Goal: Task Accomplishment & Management: Complete application form

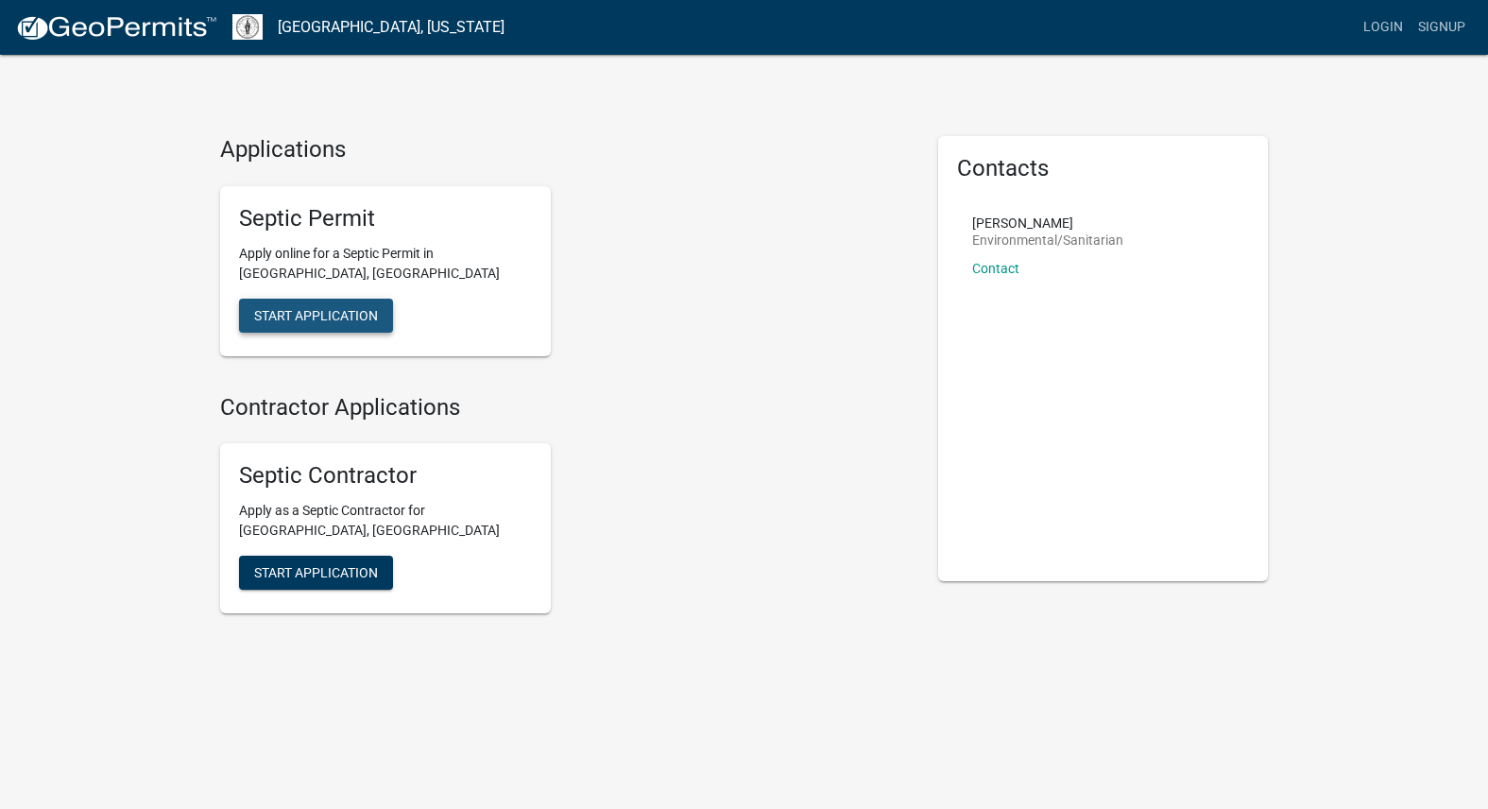
click at [301, 307] on span "Start Application" at bounding box center [316, 314] width 124 height 15
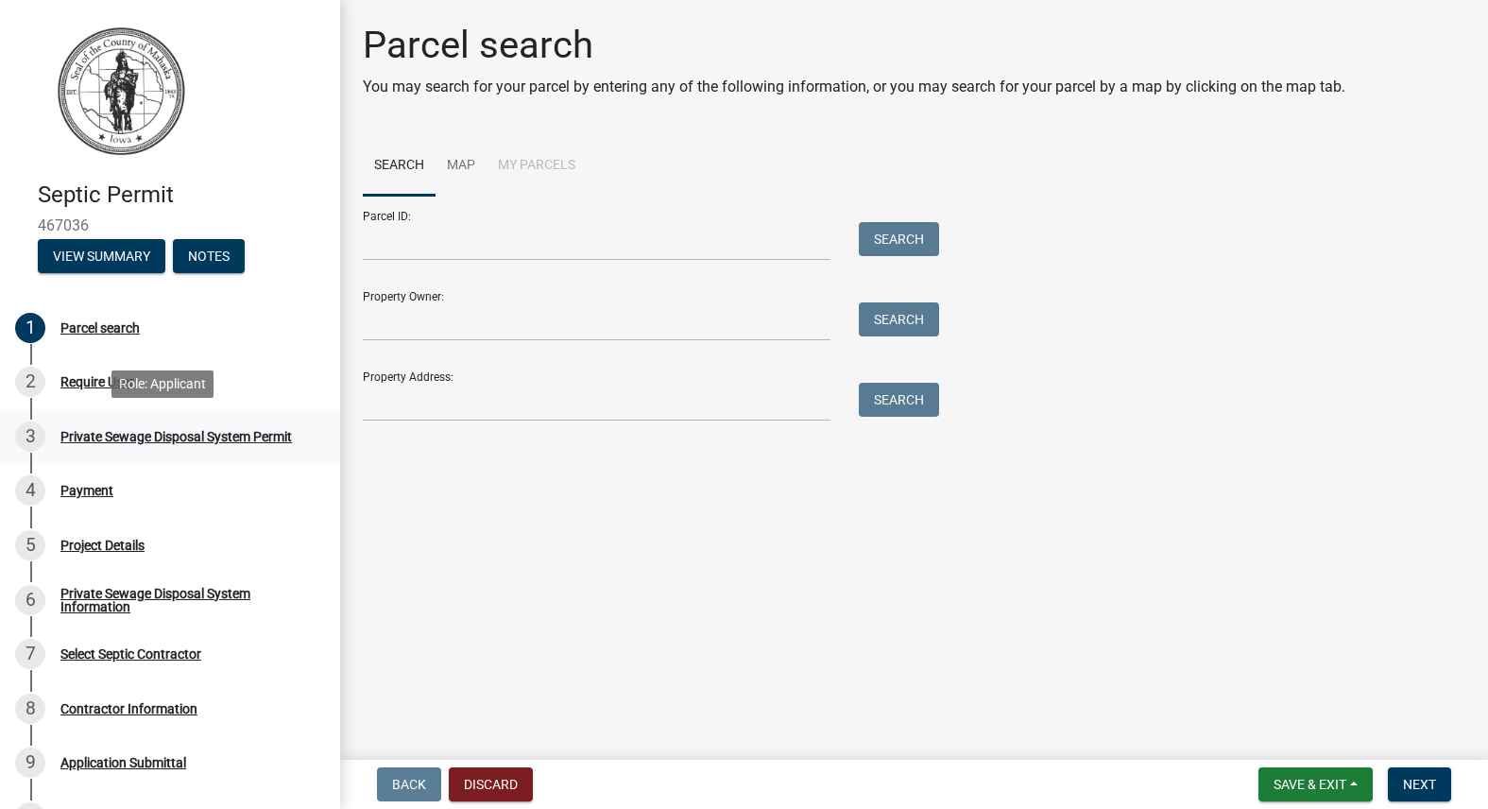
click at [132, 434] on div "Private Sewage Disposal System Permit" at bounding box center [176, 436] width 232 height 13
click at [90, 437] on div "Private Sewage Disposal System Permit" at bounding box center [176, 436] width 232 height 13
click at [87, 327] on div "Parcel search" at bounding box center [99, 327] width 79 height 13
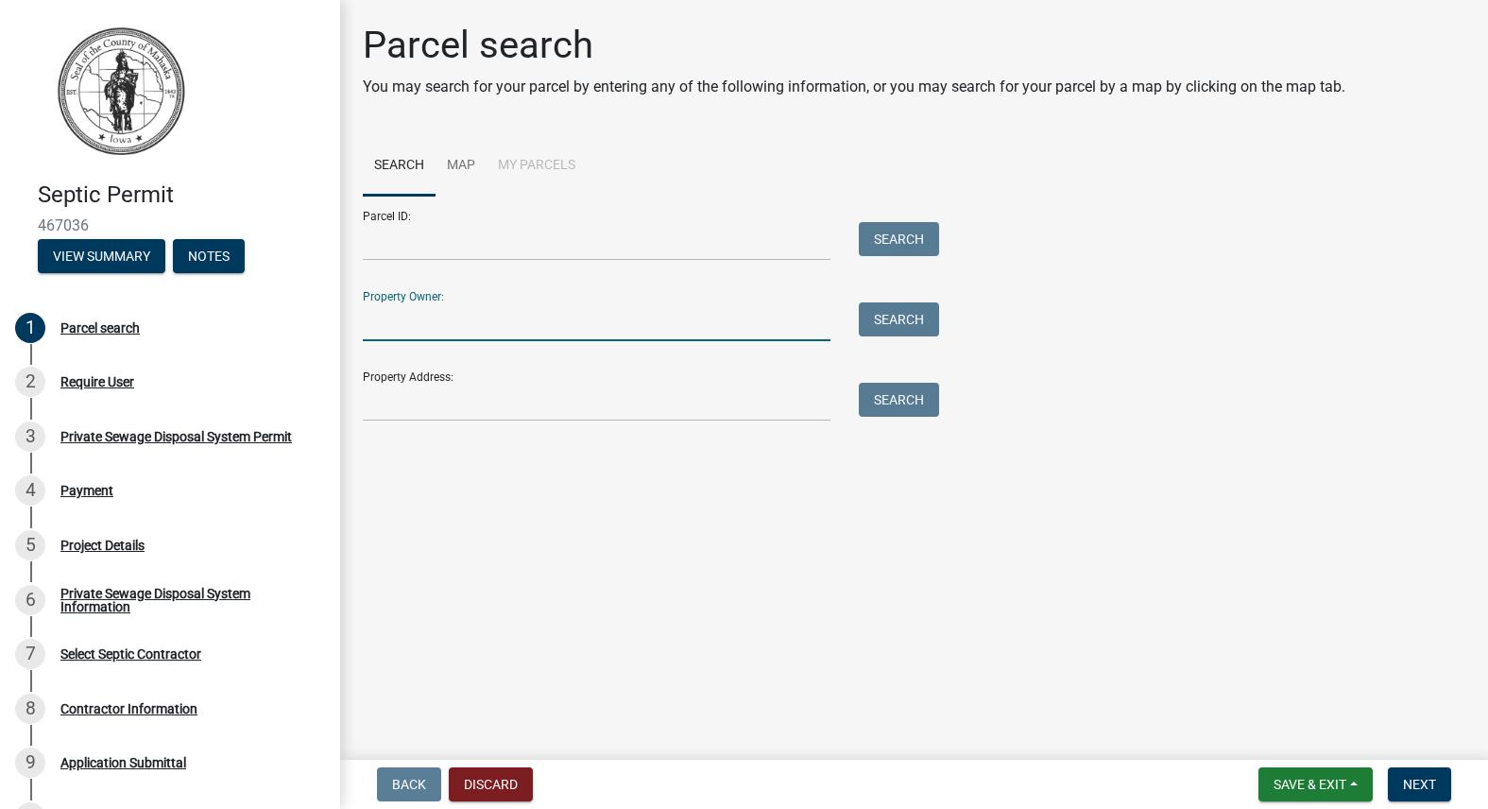
click at [387, 318] on input "Property Owner:" at bounding box center [597, 321] width 468 height 39
type input "[PERSON_NAME]"
type input "[STREET_ADDRESS]"
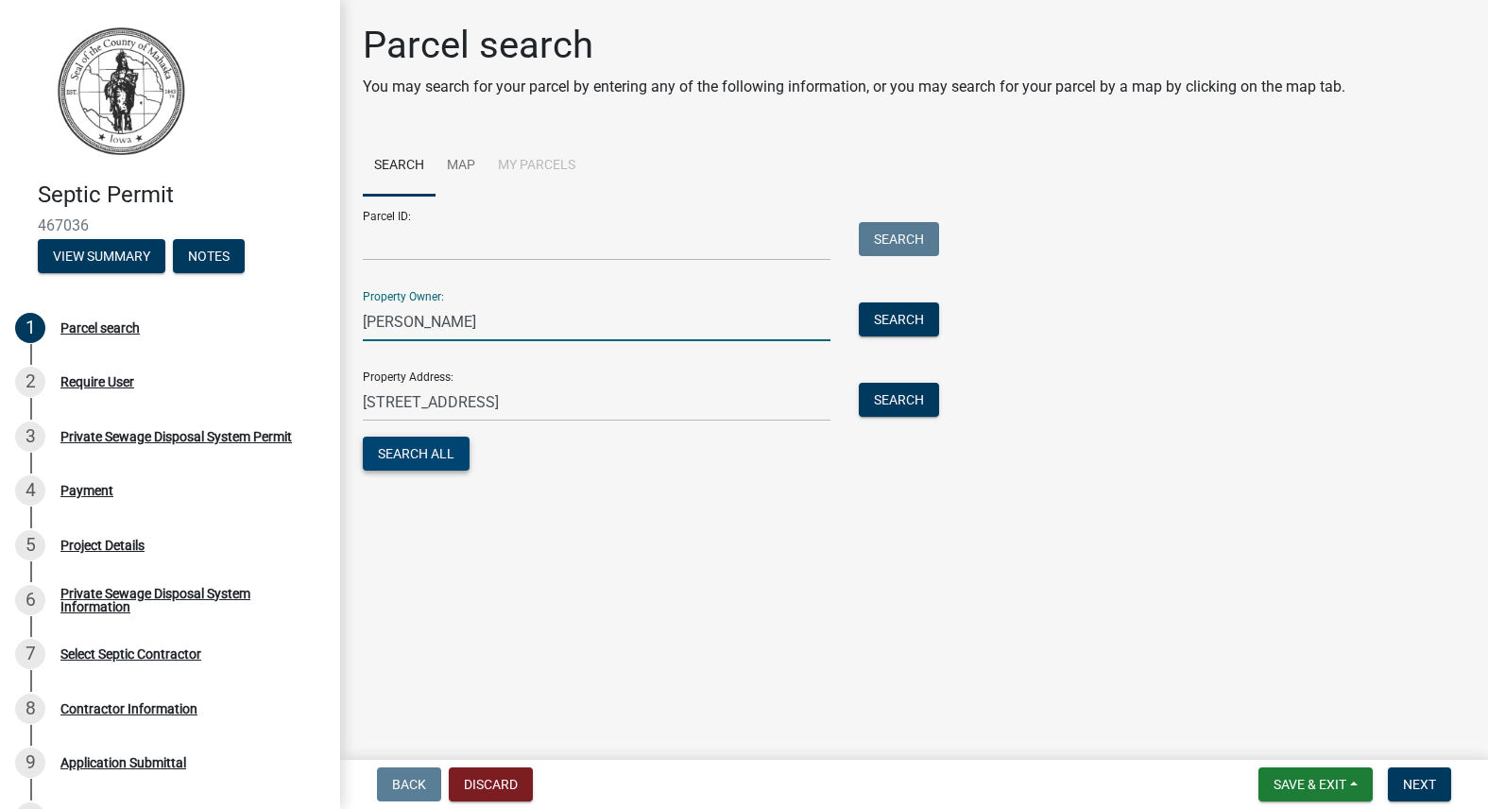
click at [423, 448] on button "Search All" at bounding box center [416, 454] width 107 height 34
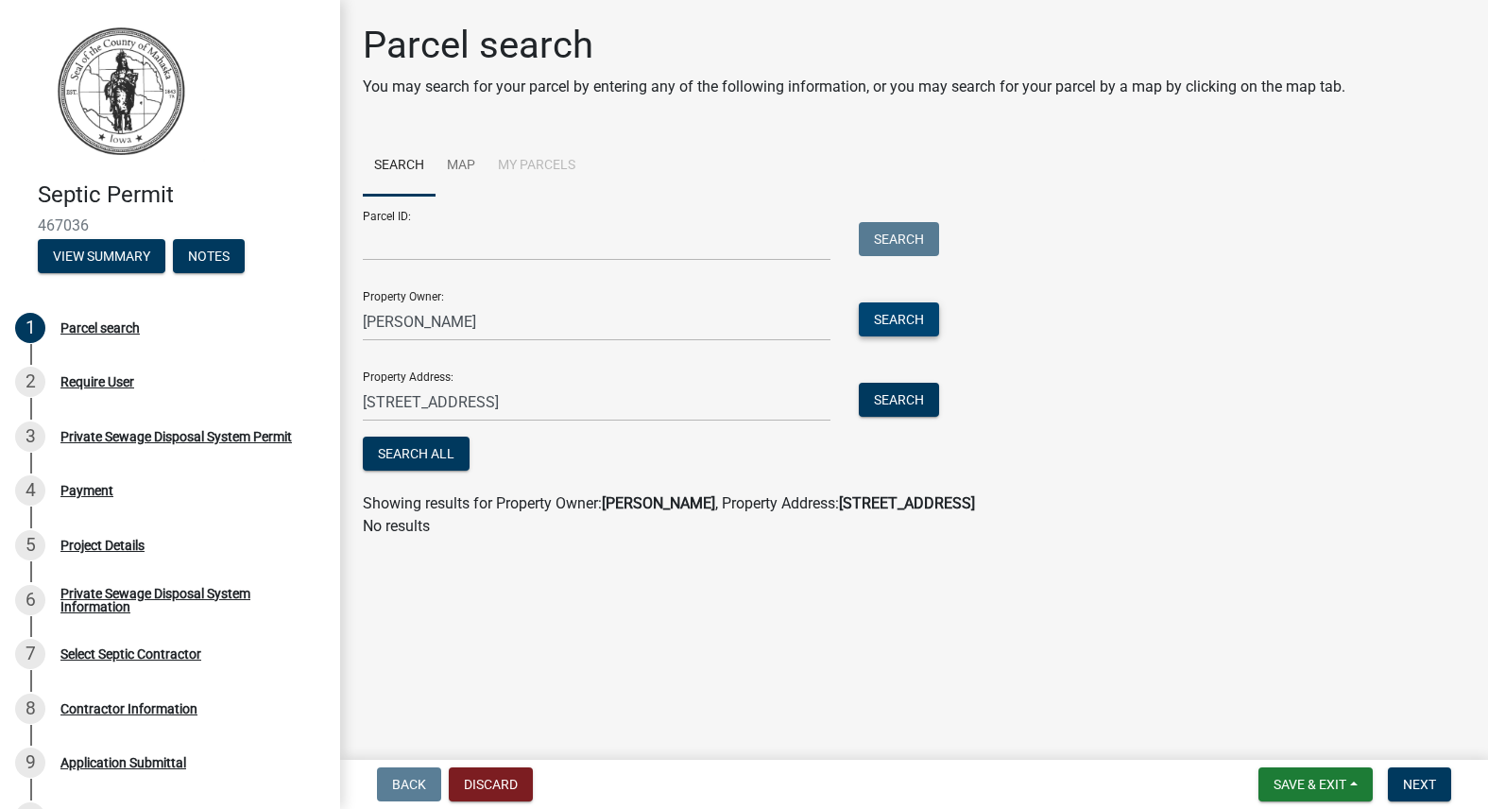
click at [903, 314] on button "Search" at bounding box center [899, 319] width 80 height 34
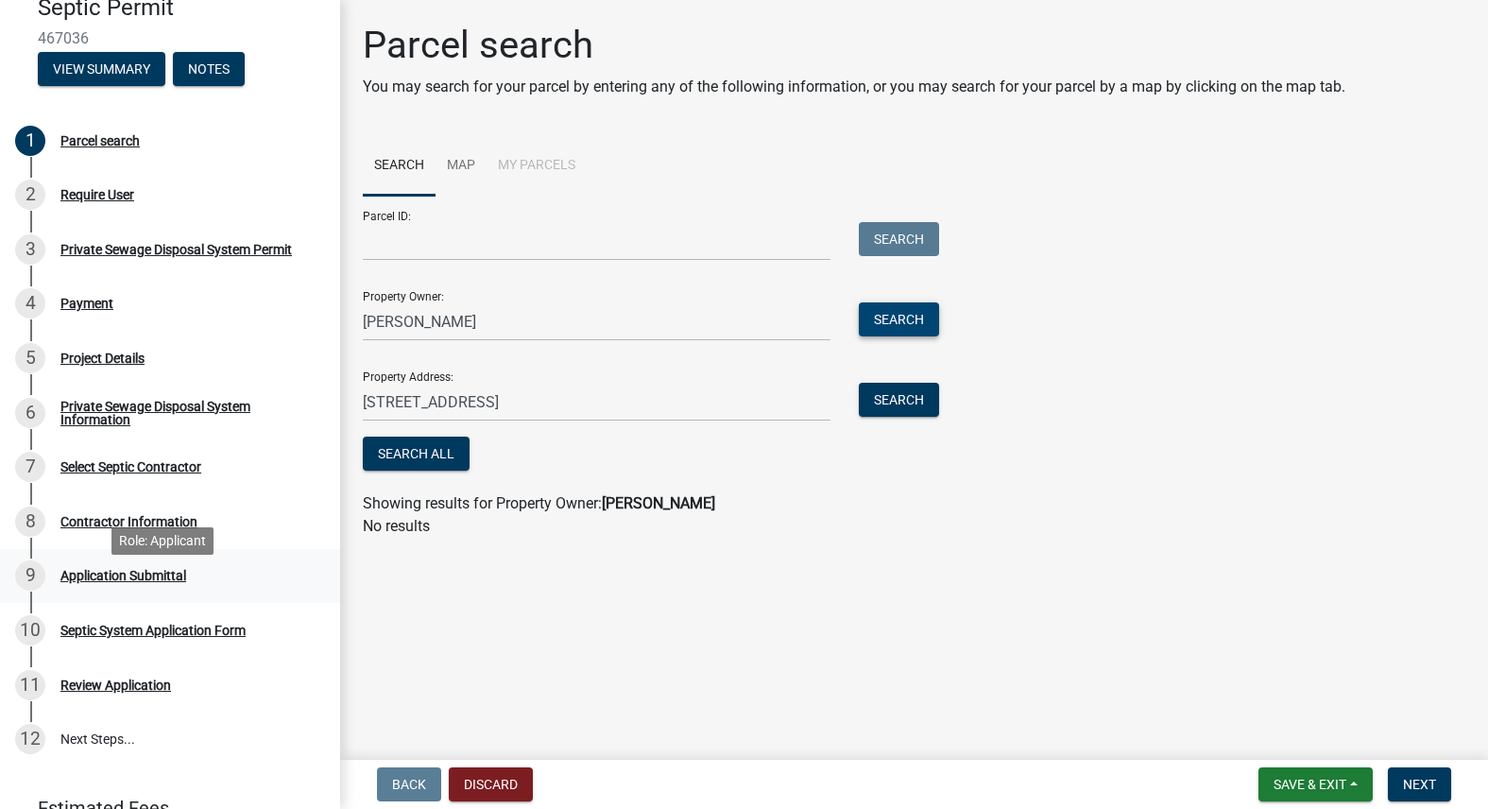
scroll to position [189, 0]
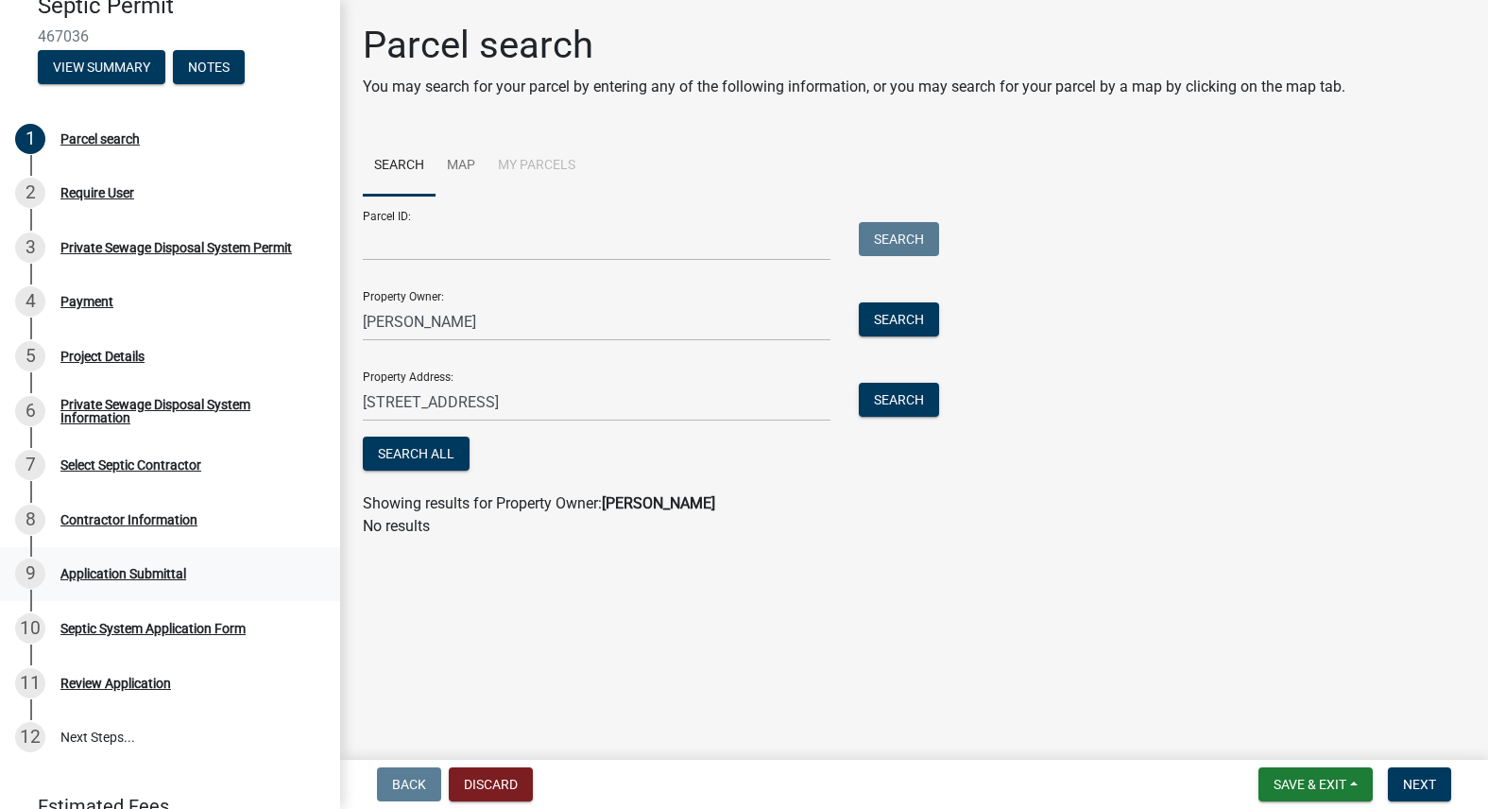
click at [94, 571] on div "Application Submittal" at bounding box center [123, 573] width 126 height 13
click at [118, 243] on div "Private Sewage Disposal System Permit" at bounding box center [176, 247] width 232 height 13
click at [87, 193] on div "Require User" at bounding box center [97, 192] width 74 height 13
click at [460, 163] on link "Map" at bounding box center [461, 166] width 51 height 60
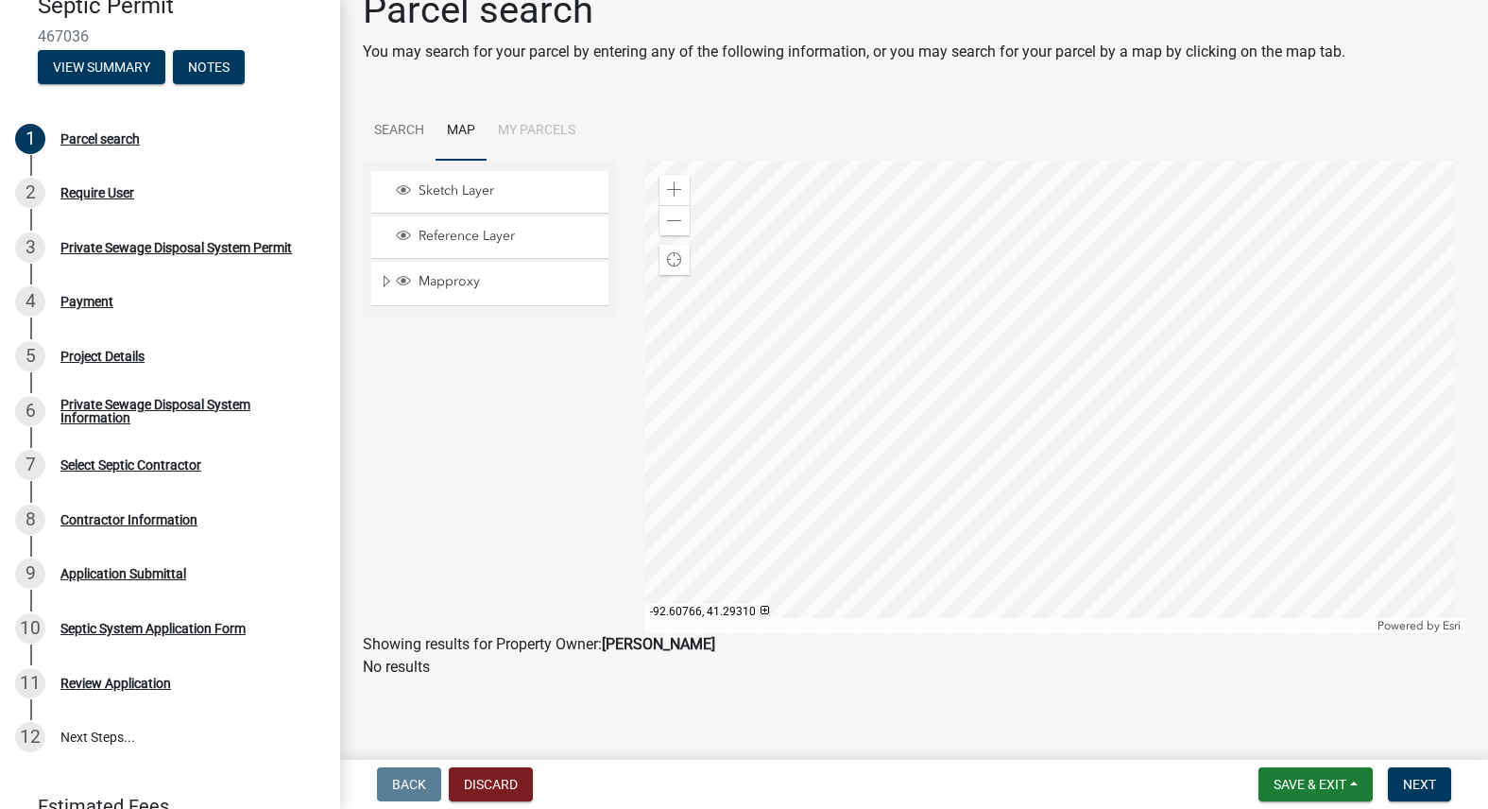
scroll to position [0, 0]
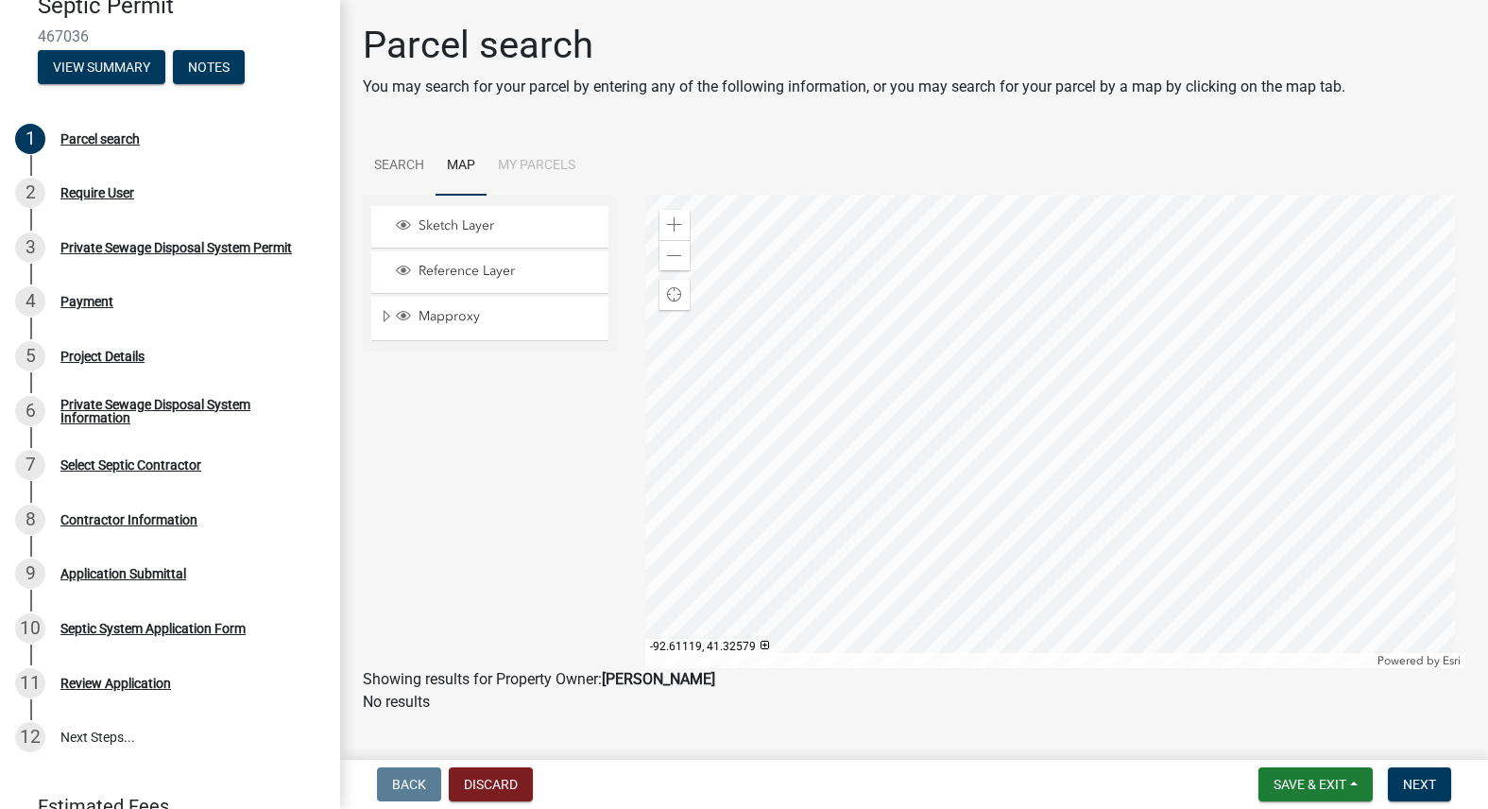
click at [1069, 442] on div at bounding box center [1055, 432] width 820 height 472
click at [898, 297] on div at bounding box center [1055, 432] width 820 height 472
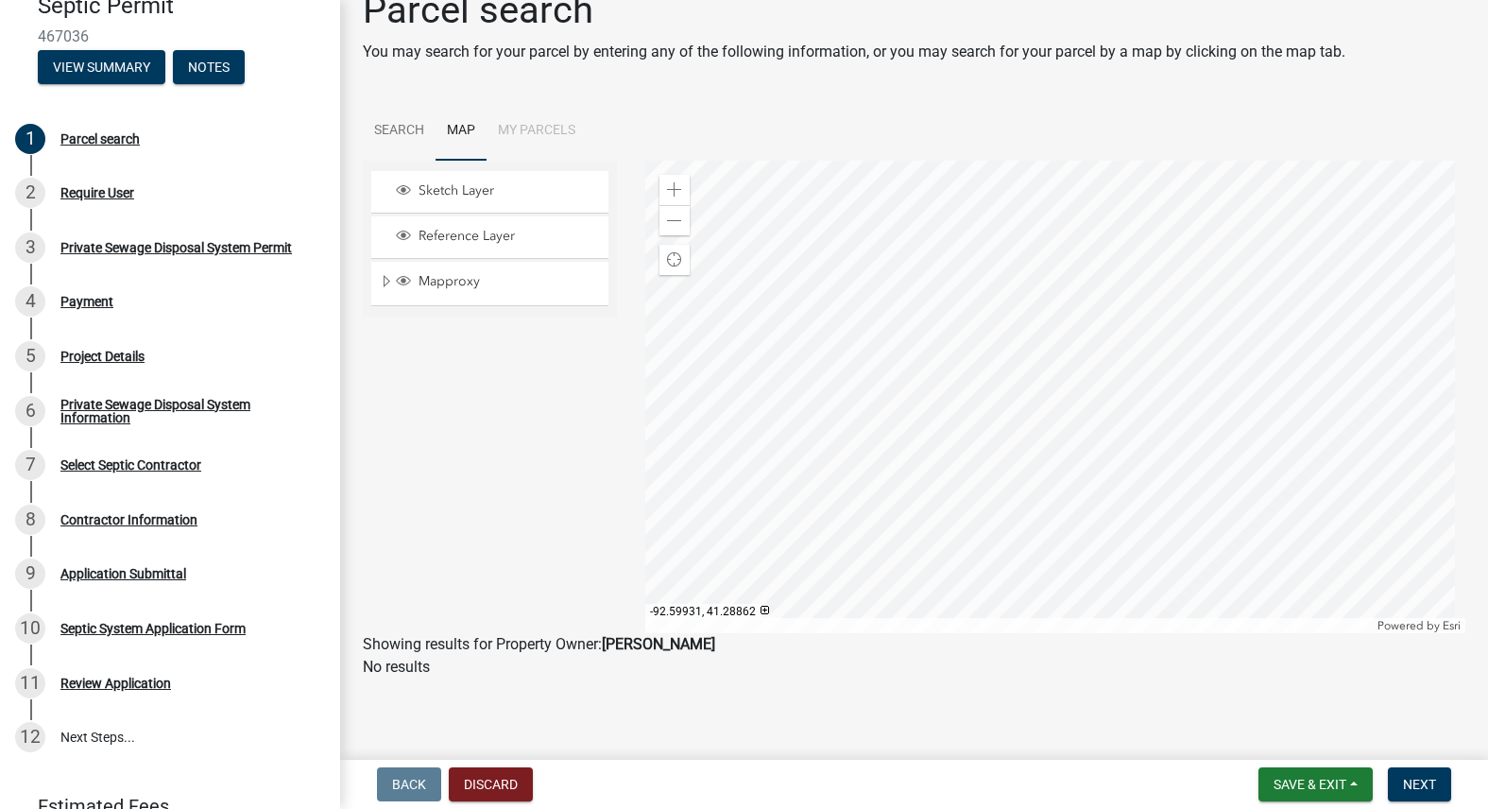
click at [968, 269] on div at bounding box center [1055, 397] width 820 height 472
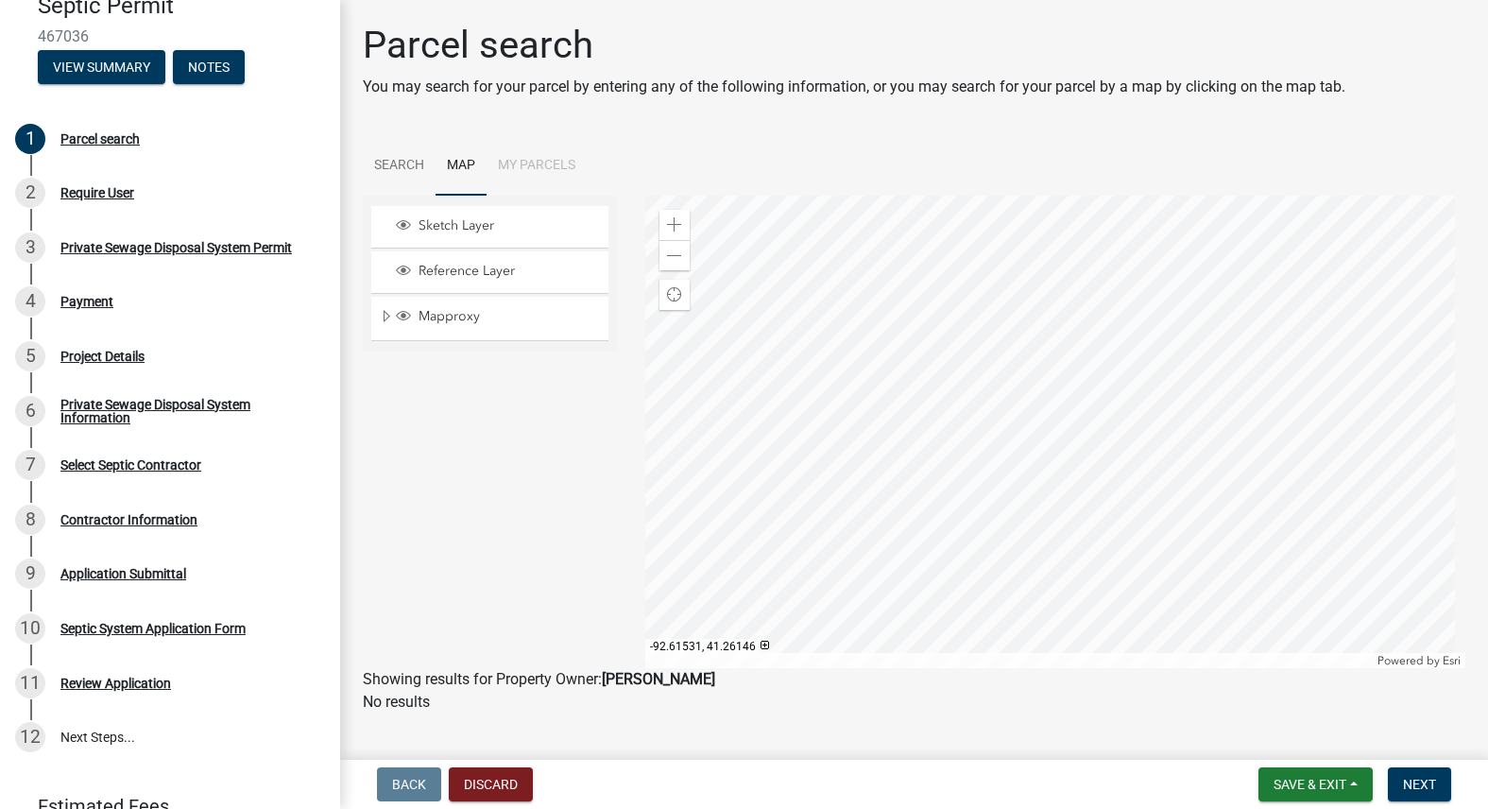
click at [934, 449] on div at bounding box center [1055, 432] width 820 height 472
click at [907, 484] on div at bounding box center [1055, 432] width 820 height 472
click at [945, 346] on div at bounding box center [1055, 432] width 820 height 472
click at [788, 414] on div at bounding box center [1055, 432] width 820 height 472
click at [826, 392] on div at bounding box center [1055, 432] width 820 height 472
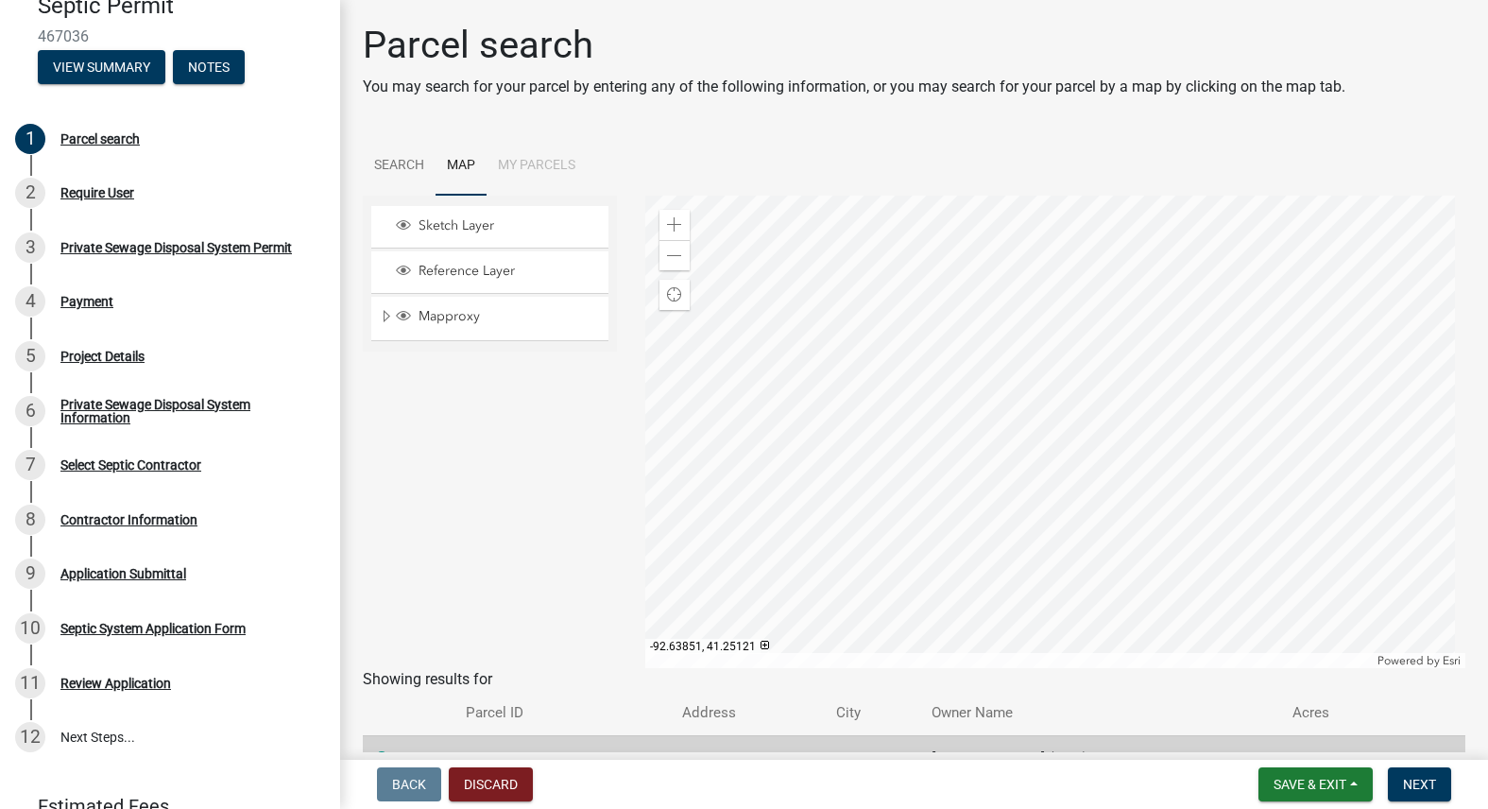
click at [781, 583] on div at bounding box center [1055, 432] width 820 height 472
click at [667, 255] on span at bounding box center [674, 256] width 15 height 15
click at [815, 380] on div at bounding box center [1055, 432] width 820 height 472
click at [668, 292] on span "Find my location" at bounding box center [674, 294] width 15 height 15
click at [672, 295] on span "Cancel" at bounding box center [675, 294] width 16 height 16
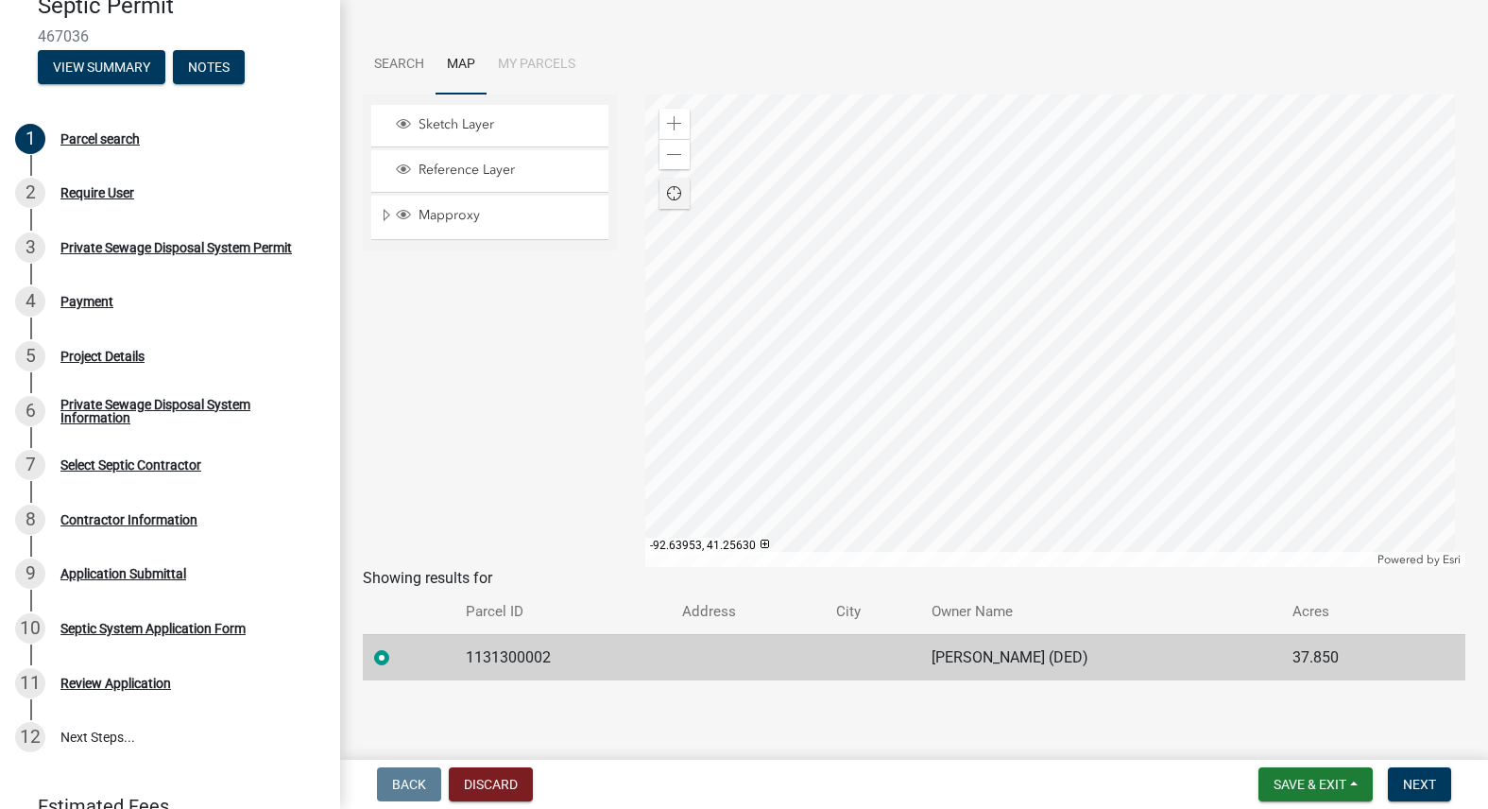
scroll to position [103, 0]
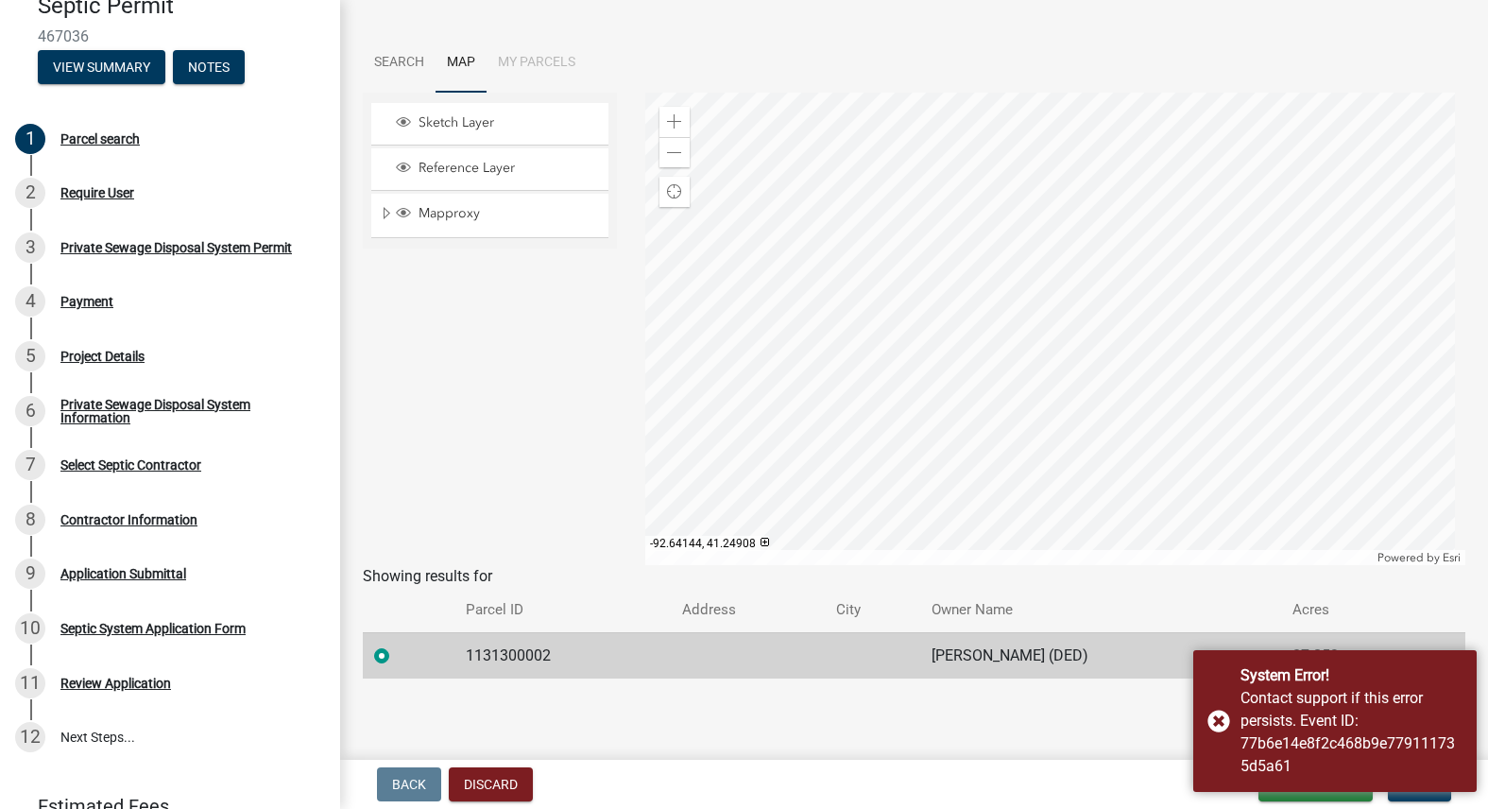
click at [858, 310] on div at bounding box center [1055, 329] width 820 height 472
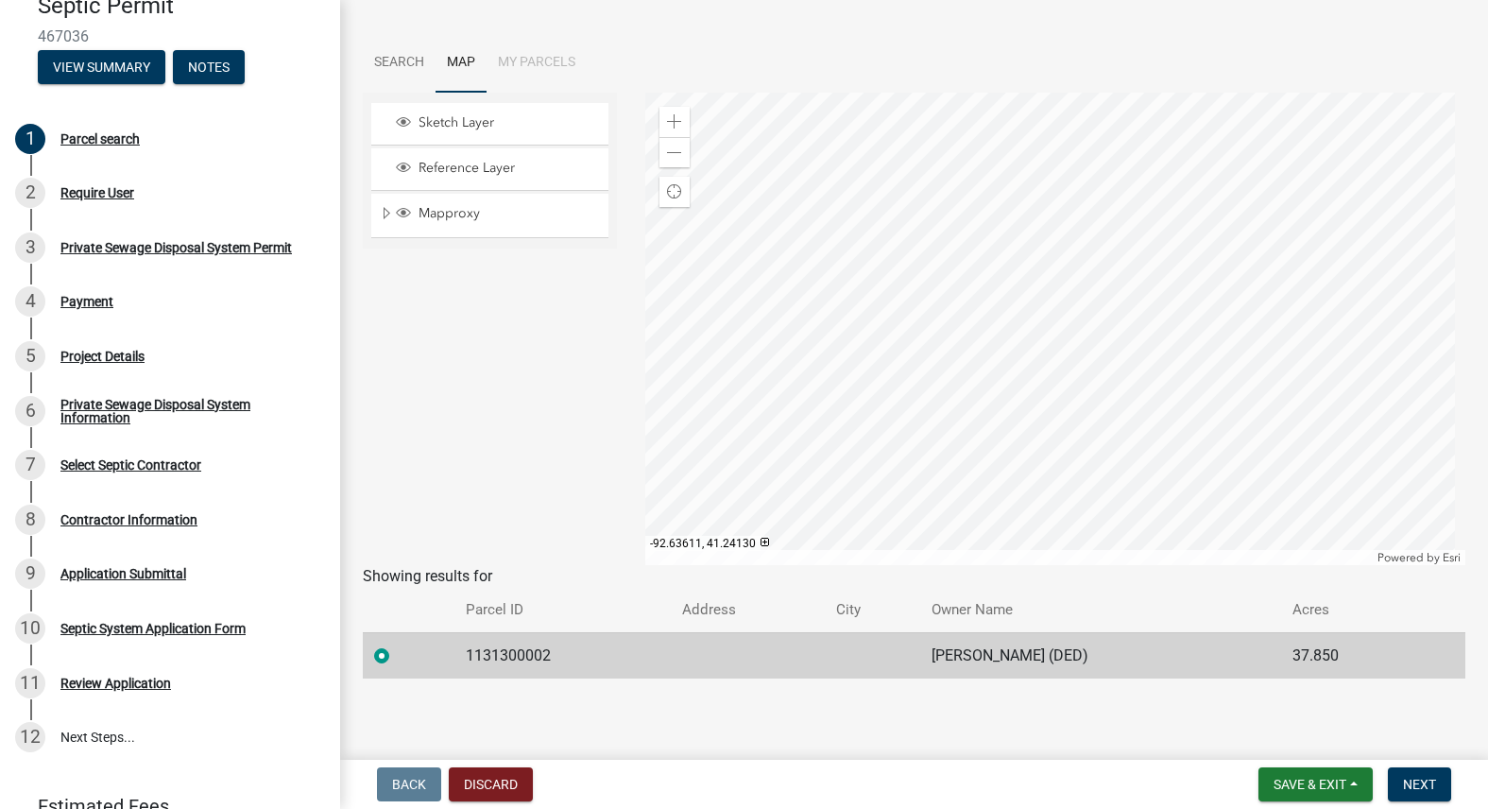
click at [923, 233] on div at bounding box center [1055, 329] width 820 height 472
click at [966, 455] on div at bounding box center [1055, 329] width 820 height 472
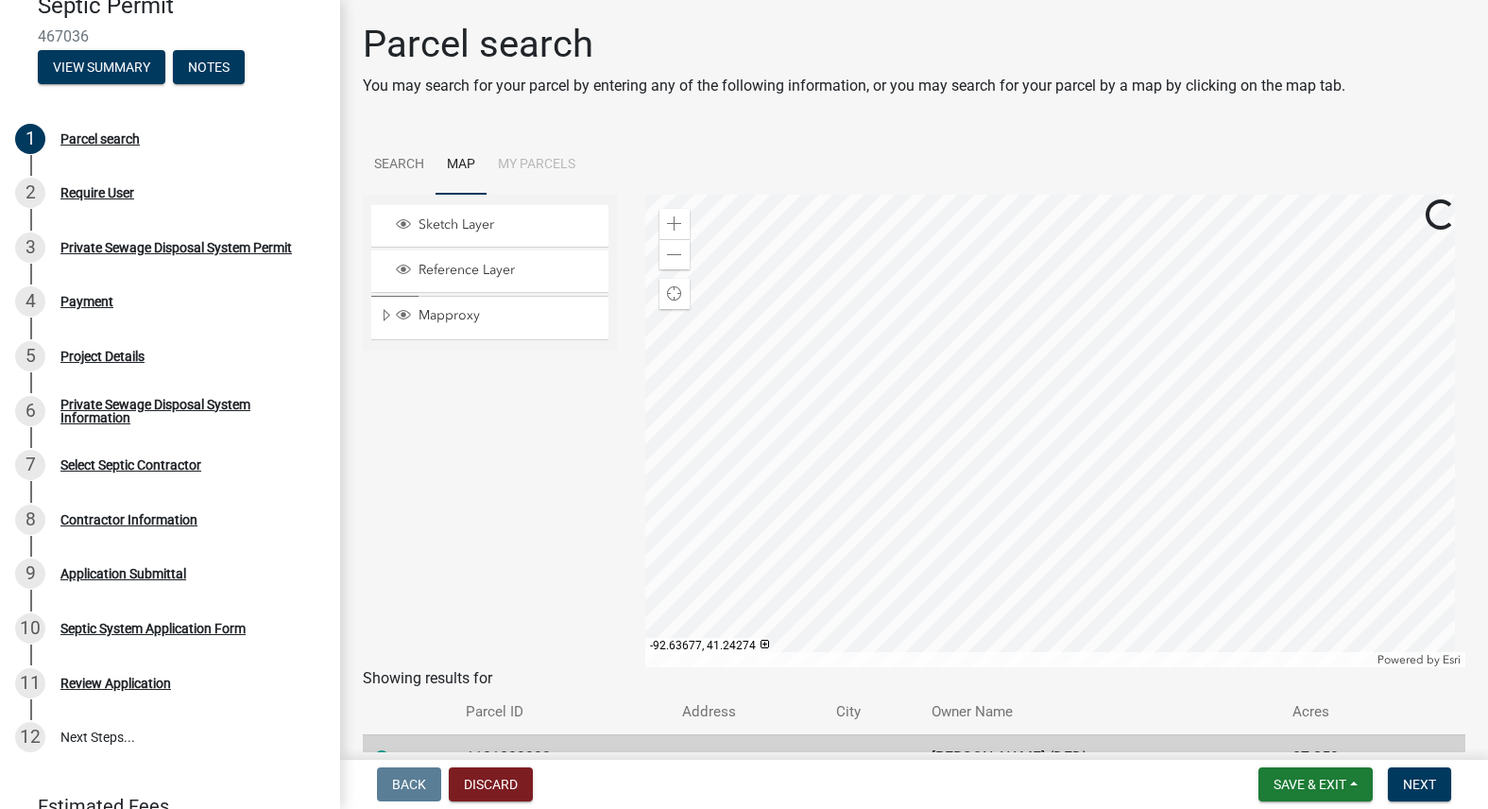
scroll to position [0, 0]
click at [1090, 513] on div at bounding box center [1055, 432] width 820 height 472
click at [1142, 533] on div at bounding box center [1055, 432] width 820 height 472
click at [670, 255] on span at bounding box center [674, 256] width 15 height 15
click at [972, 416] on div at bounding box center [1055, 432] width 820 height 472
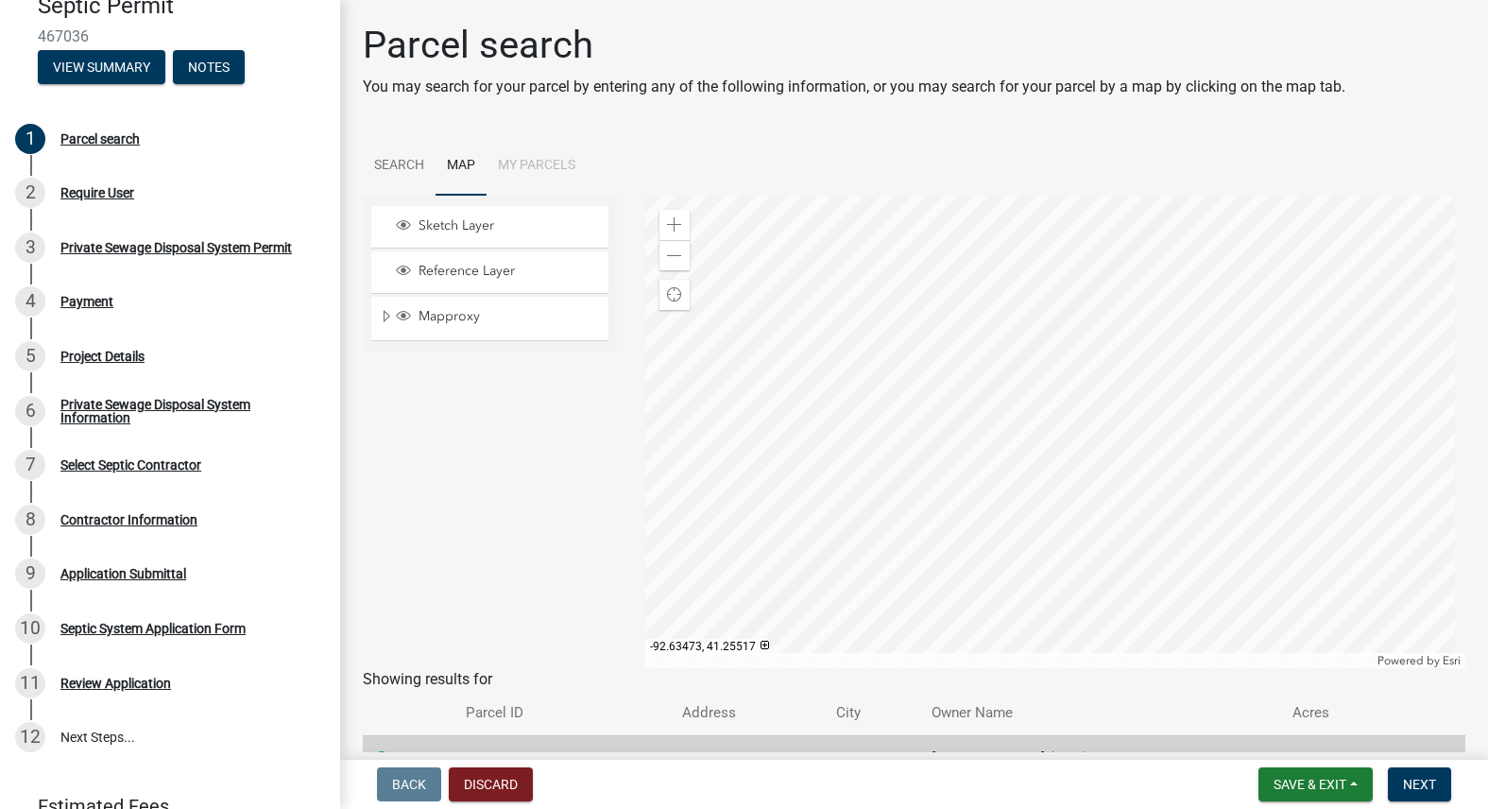
click at [1036, 558] on div at bounding box center [1055, 432] width 820 height 472
click at [672, 217] on span at bounding box center [674, 224] width 15 height 15
click at [956, 372] on div at bounding box center [1055, 432] width 820 height 472
click at [977, 324] on div at bounding box center [1055, 432] width 820 height 472
click at [506, 710] on th "Parcel ID" at bounding box center [563, 713] width 216 height 44
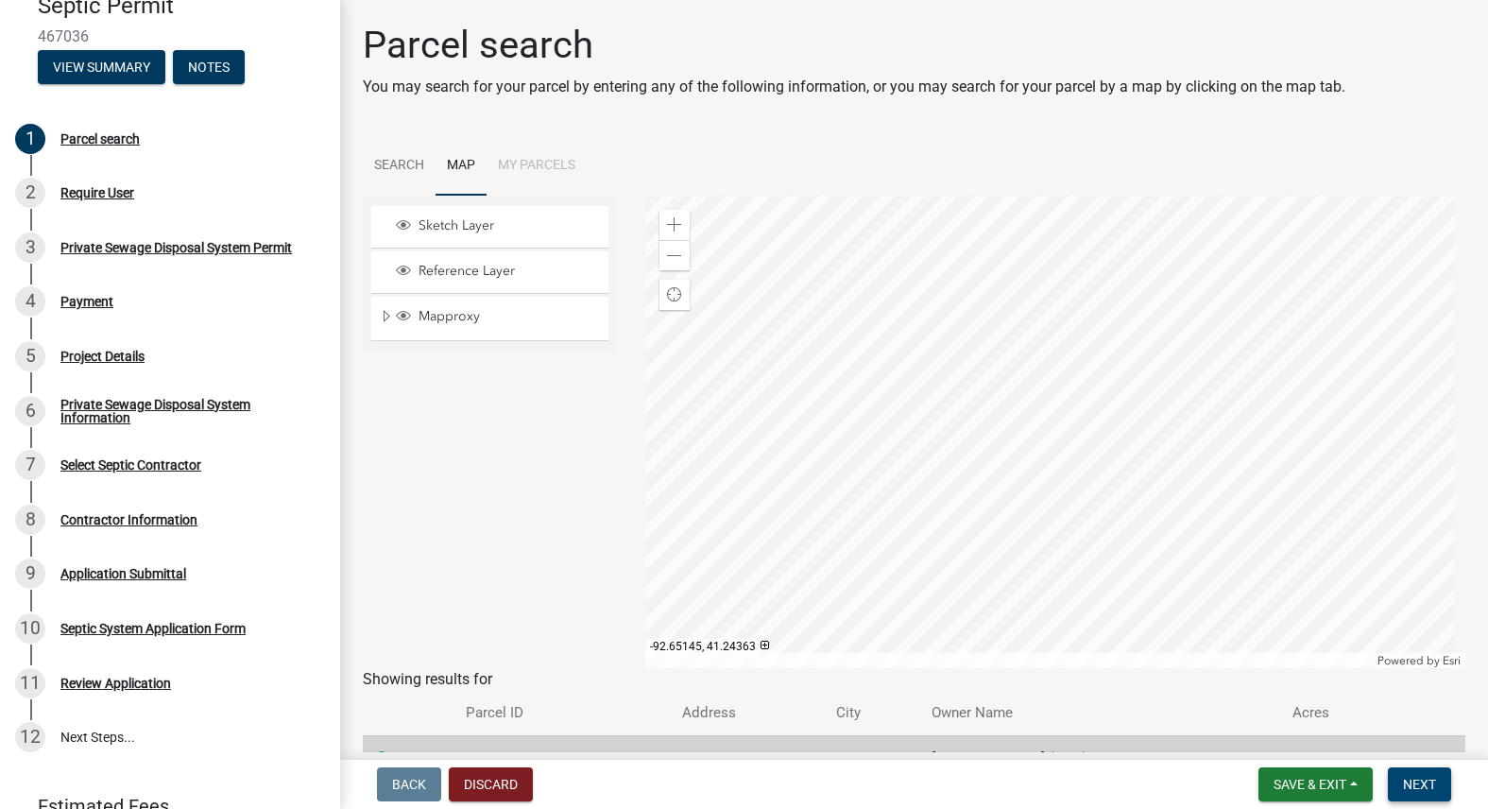
click at [1418, 781] on span "Next" at bounding box center [1419, 784] width 33 height 15
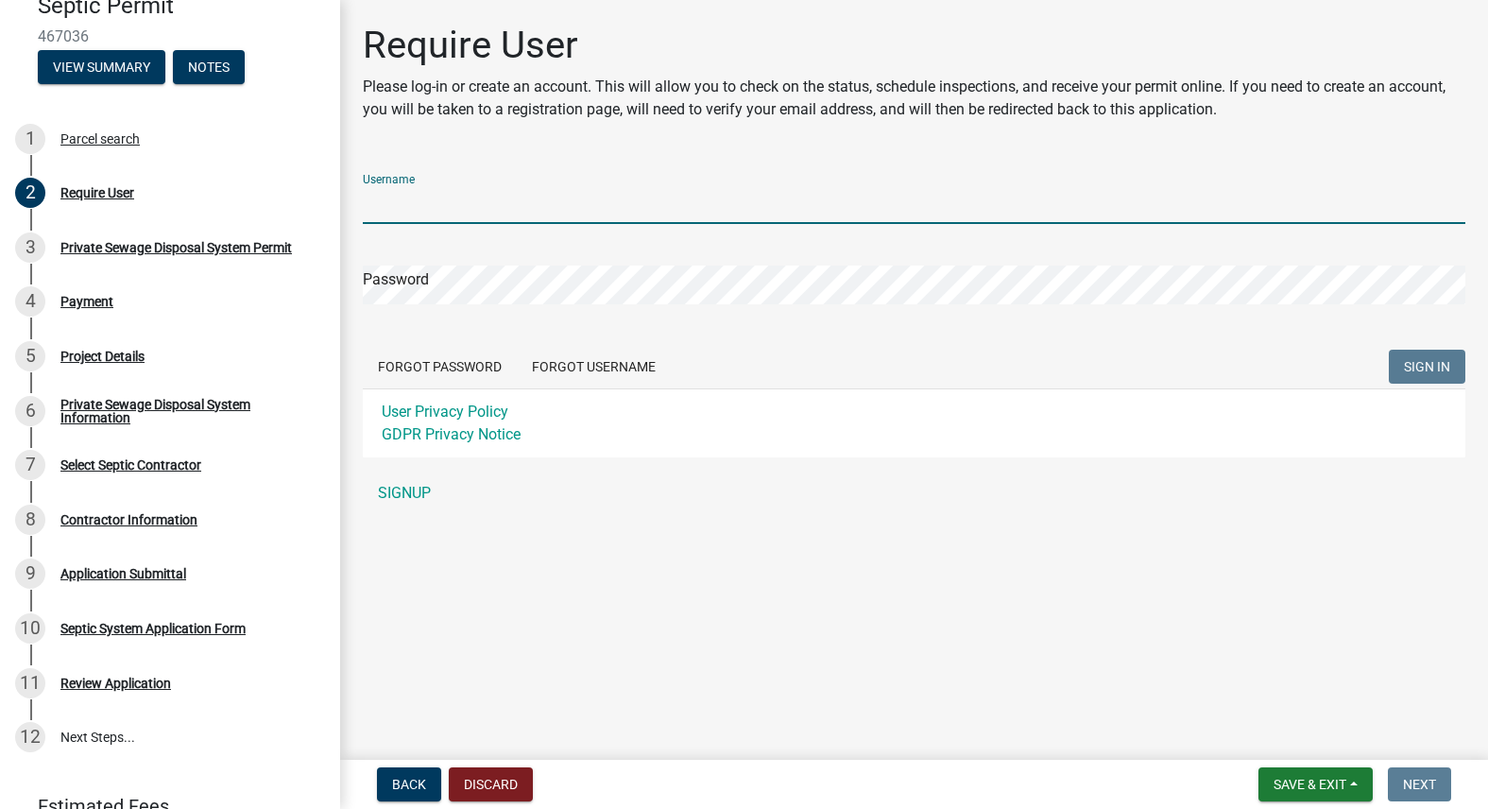
click at [378, 200] on input "Username" at bounding box center [914, 204] width 1103 height 39
type input "[PERSON_NAME]"
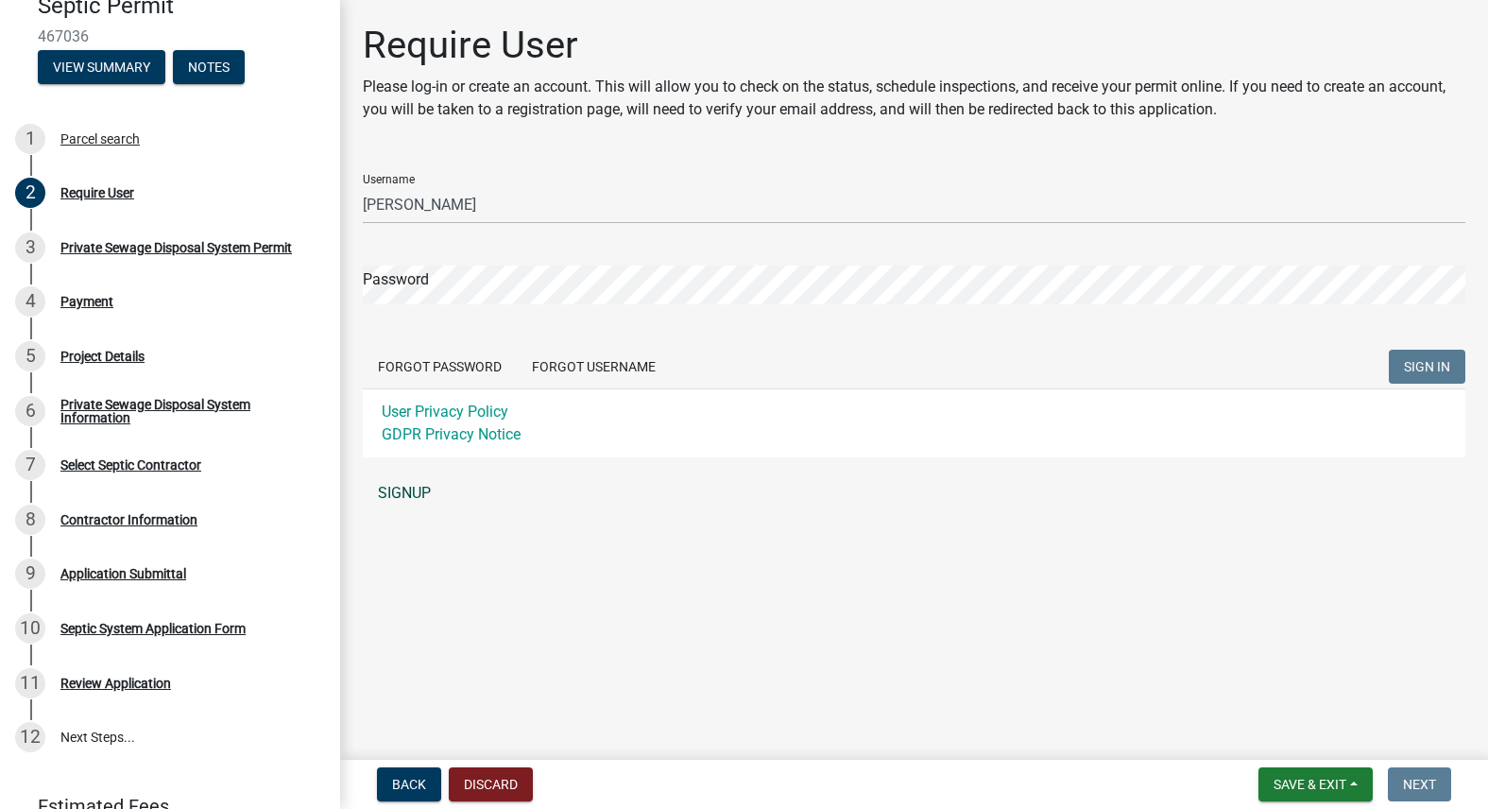
click at [406, 492] on link "SIGNUP" at bounding box center [914, 493] width 1103 height 38
